Goal: Task Accomplishment & Management: Complete application form

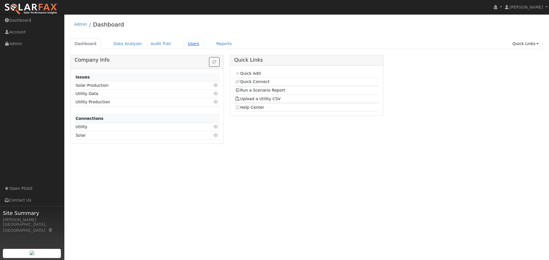
click at [187, 43] on link "Users" at bounding box center [194, 44] width 20 height 11
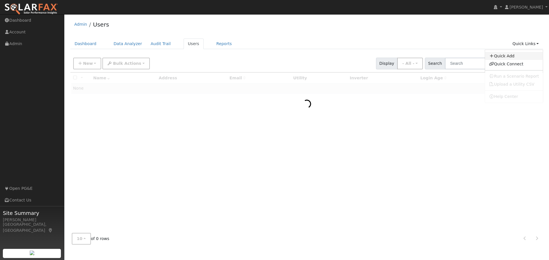
click at [510, 57] on link "Quick Add" at bounding box center [514, 56] width 58 height 8
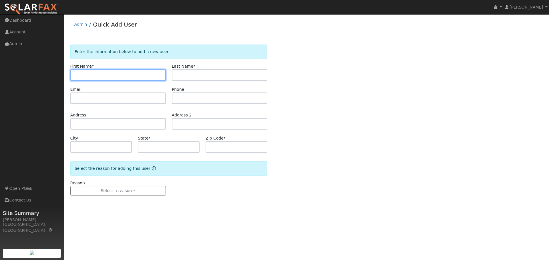
click at [87, 80] on input "text" at bounding box center [117, 74] width 95 height 11
type input "Delilah"
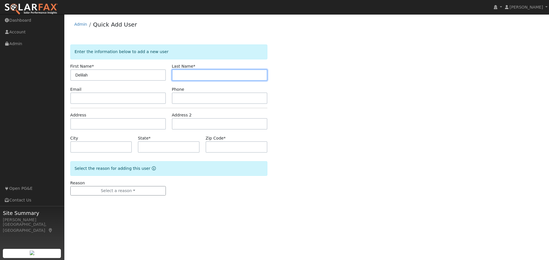
click at [180, 74] on input "text" at bounding box center [219, 74] width 95 height 11
type input "Baca"
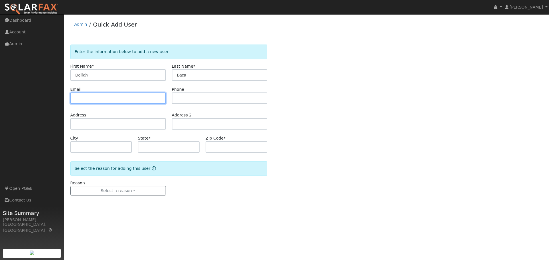
click at [86, 99] on input "text" at bounding box center [117, 98] width 95 height 11
paste input "delilahquintanilla@gmail.com"
type input "delilahquintanilla@gmail.com"
drag, startPoint x: 394, startPoint y: 145, endPoint x: 403, endPoint y: 145, distance: 9.1
click at [394, 145] on div "Enter the information below to add a new user First Name * Delilah Last Name * …" at bounding box center [306, 126] width 473 height 163
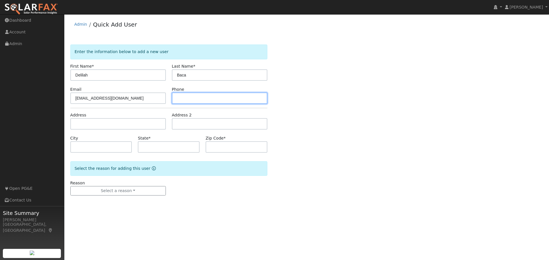
click at [184, 100] on input "text" at bounding box center [219, 98] width 95 height 11
paste input "(910) 299-2630"
type input "(910) 299-2630"
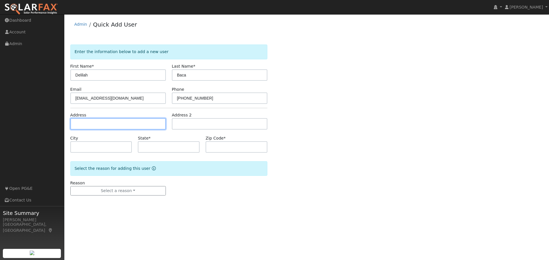
click at [103, 123] on input "text" at bounding box center [117, 123] width 95 height 11
type input "5416 Cold Springs Drive"
type input "Foresthill"
type input "CA"
type input "95631"
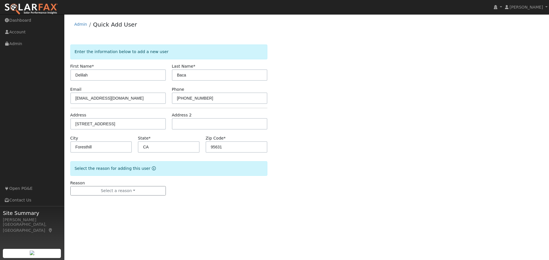
click at [351, 176] on div "Enter the information below to add a new user First Name * Delilah Last Name * …" at bounding box center [306, 126] width 473 height 163
click at [103, 194] on button "Select a reason" at bounding box center [117, 191] width 95 height 10
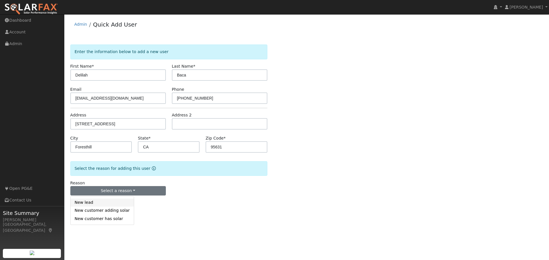
click at [95, 202] on link "New lead" at bounding box center [102, 203] width 63 height 8
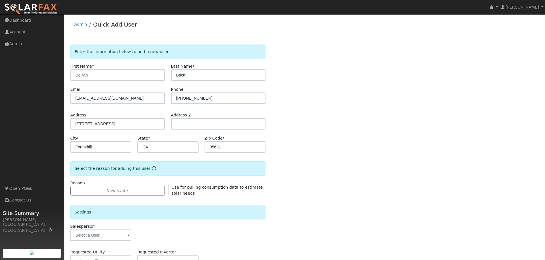
click at [449, 150] on div "Enter the information below to add a new user First Name * Delilah Last Name * …" at bounding box center [304, 206] width 468 height 323
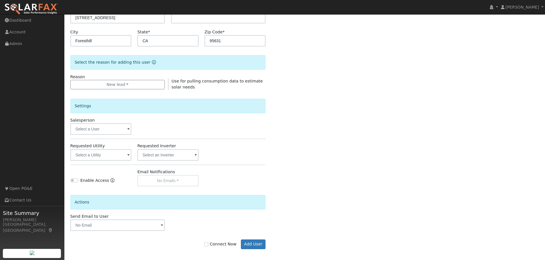
scroll to position [110, 0]
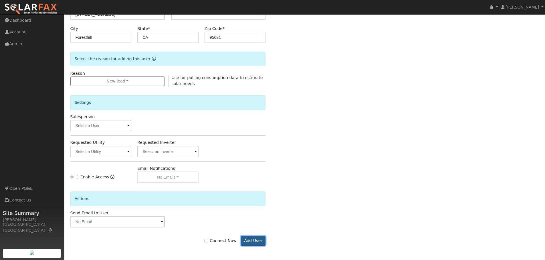
click at [245, 243] on button "Add User" at bounding box center [253, 241] width 25 height 10
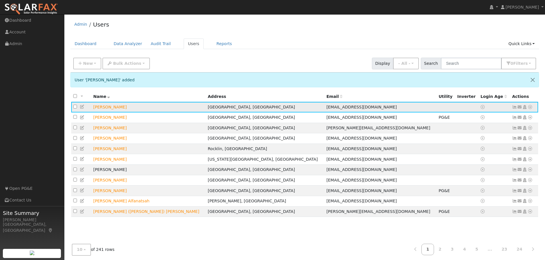
click at [528, 108] on icon at bounding box center [529, 107] width 5 height 4
click at [508, 119] on link "Data Analyzer" at bounding box center [510, 117] width 41 height 8
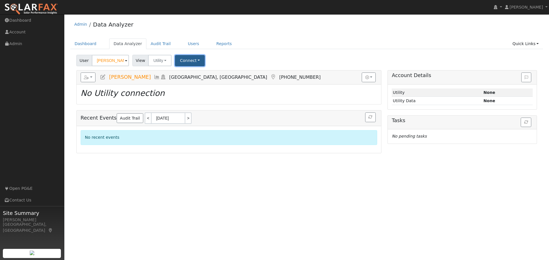
click at [184, 58] on button "Connect" at bounding box center [190, 60] width 30 height 11
click at [214, 75] on icon at bounding box center [215, 73] width 3 height 4
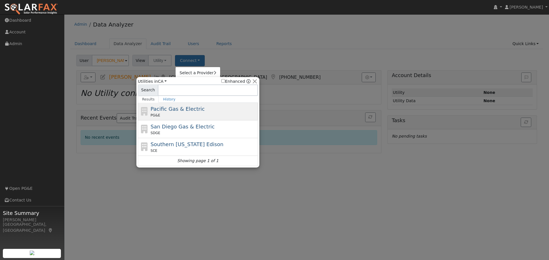
click at [192, 114] on div "PG&E" at bounding box center [204, 115] width 106 height 5
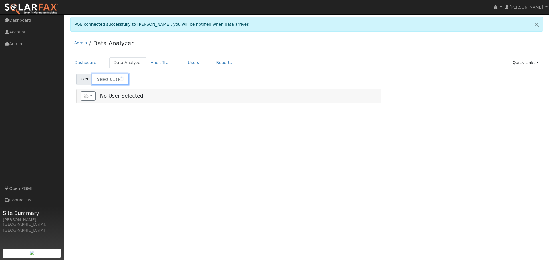
type input "[PERSON_NAME]"
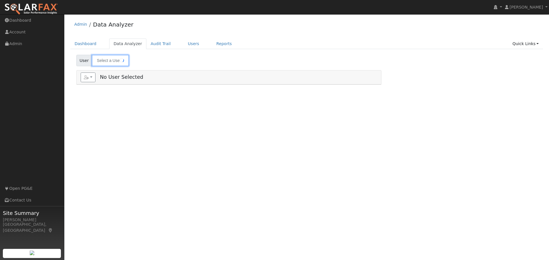
type input "[PERSON_NAME]"
